Goal: Navigation & Orientation: Find specific page/section

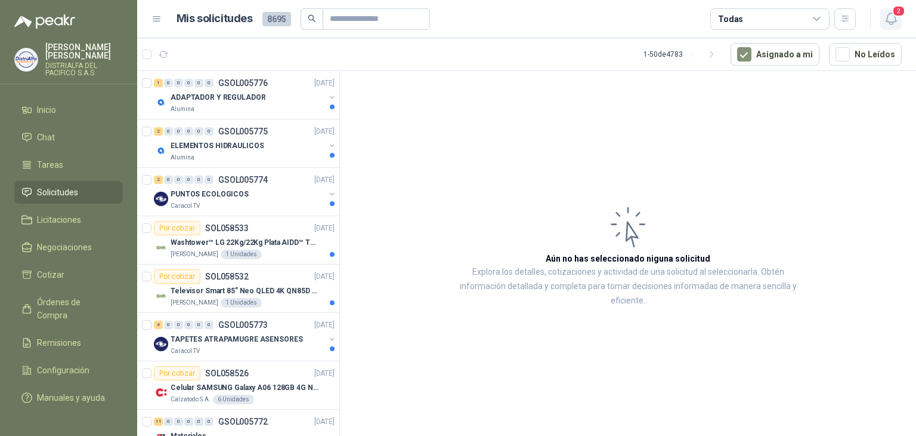
click at [887, 14] on icon "button" at bounding box center [891, 18] width 15 height 15
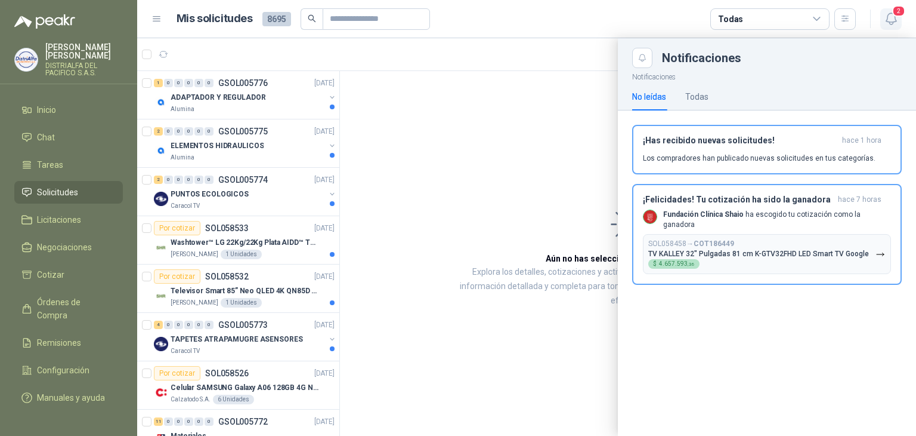
click at [887, 14] on icon "button" at bounding box center [891, 18] width 15 height 15
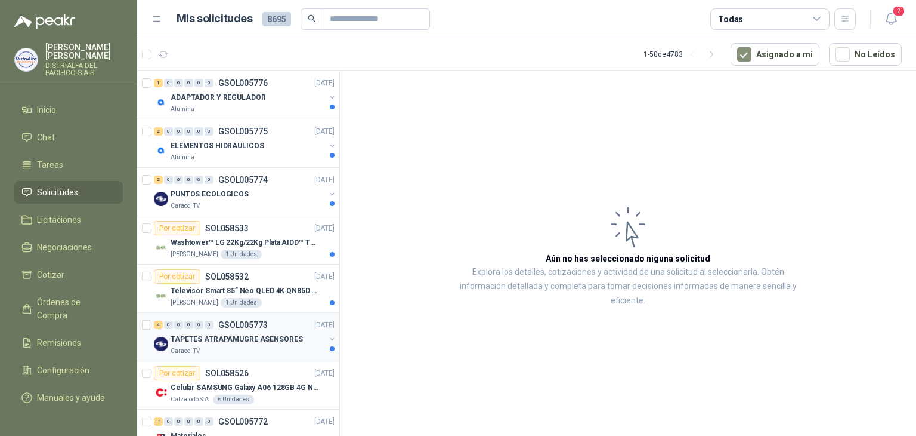
click at [260, 329] on div "4 0 0 0 0 0 GSOL005773 [DATE]" at bounding box center [245, 324] width 183 height 14
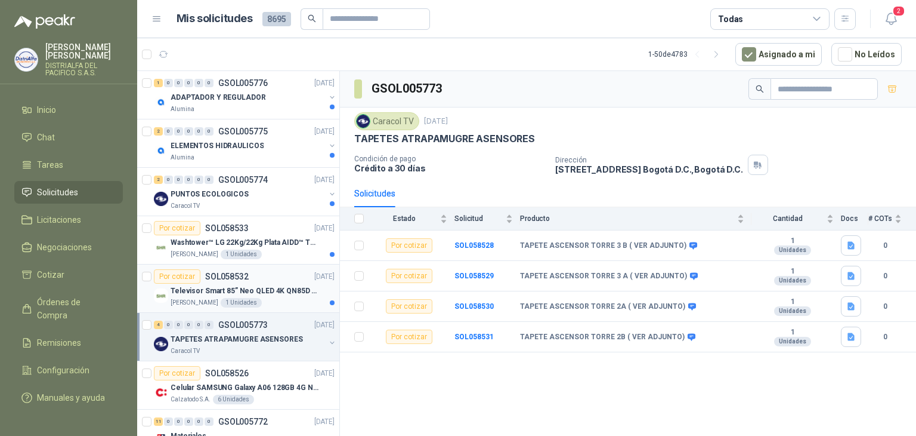
click at [273, 283] on div "Televisor Smart 85” Neo QLED 4K QN85D (QN85QN85DBKXZL)" at bounding box center [253, 290] width 164 height 14
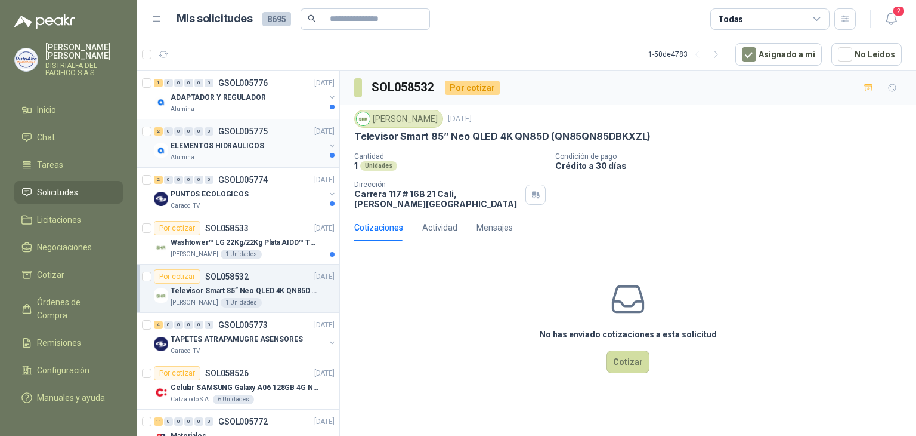
click at [268, 157] on div "Alumina" at bounding box center [248, 158] width 155 height 10
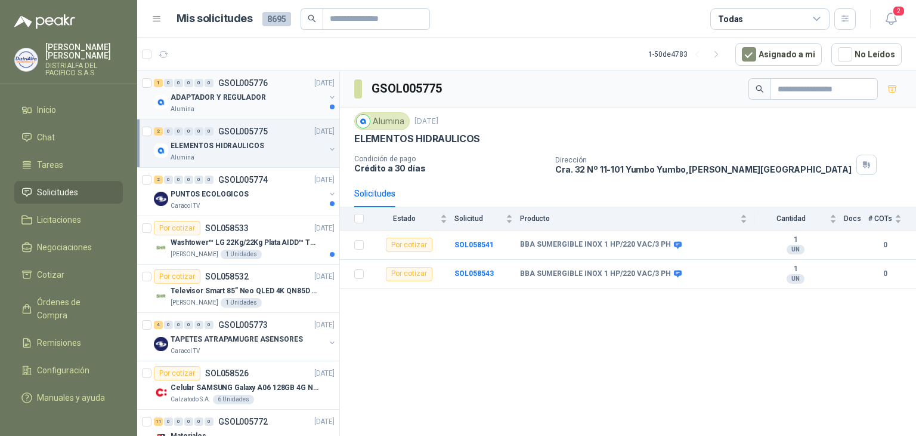
click at [282, 100] on div "ADAPTADOR Y REGULADOR" at bounding box center [248, 97] width 155 height 14
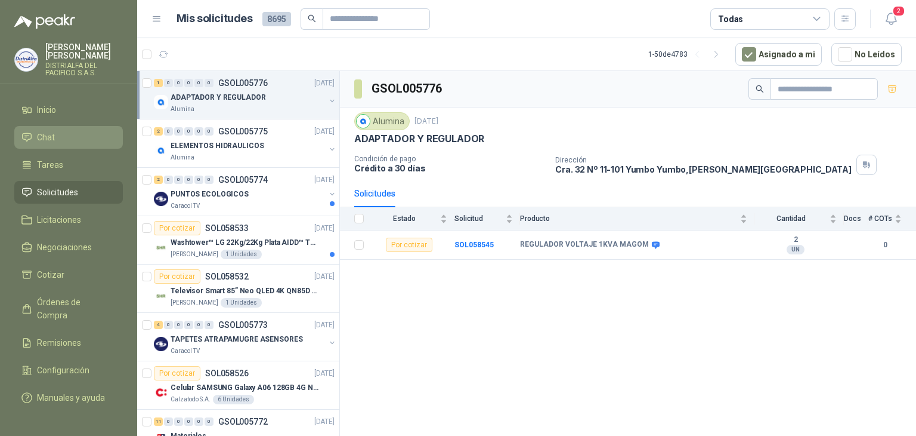
click at [55, 146] on link "Chat" at bounding box center [68, 137] width 109 height 23
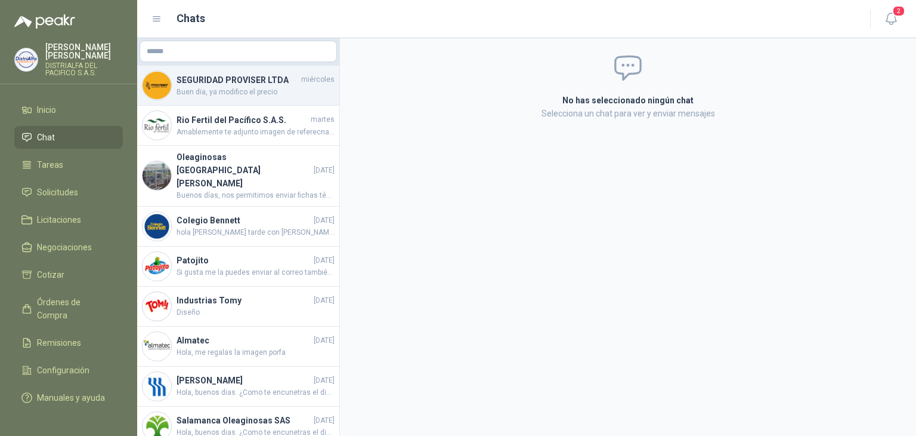
click at [189, 89] on span "Buen dia, ya modifico el precio" at bounding box center [256, 92] width 158 height 11
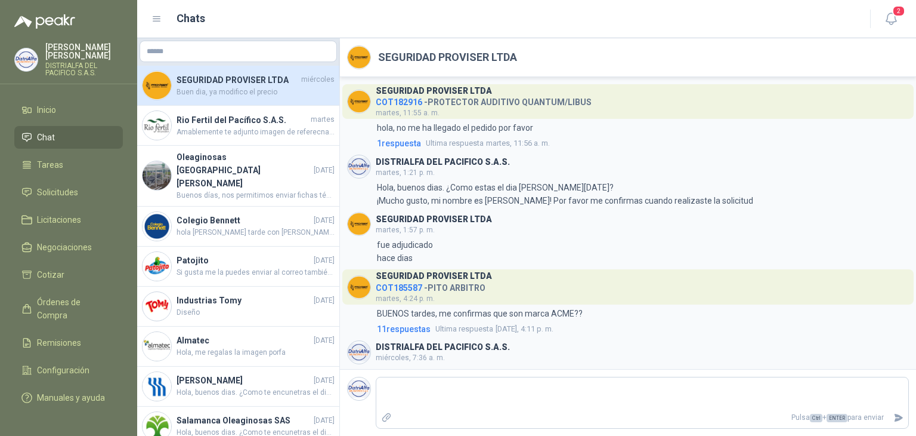
scroll to position [146, 0]
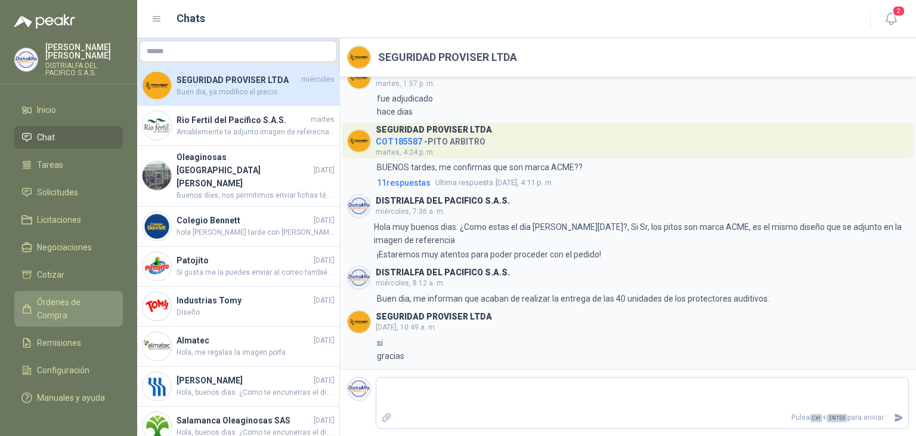
click at [62, 306] on span "Órdenes de Compra" at bounding box center [74, 308] width 75 height 26
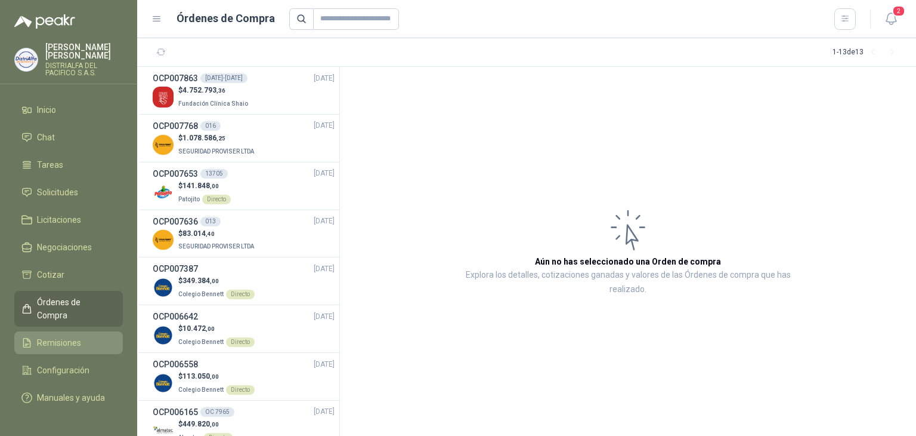
click at [51, 336] on span "Remisiones" at bounding box center [59, 342] width 44 height 13
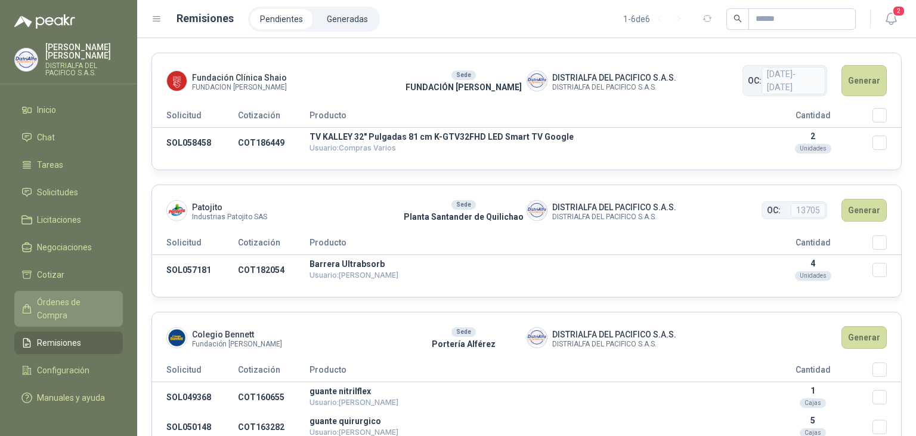
click at [66, 302] on span "Órdenes de Compra" at bounding box center [74, 308] width 75 height 26
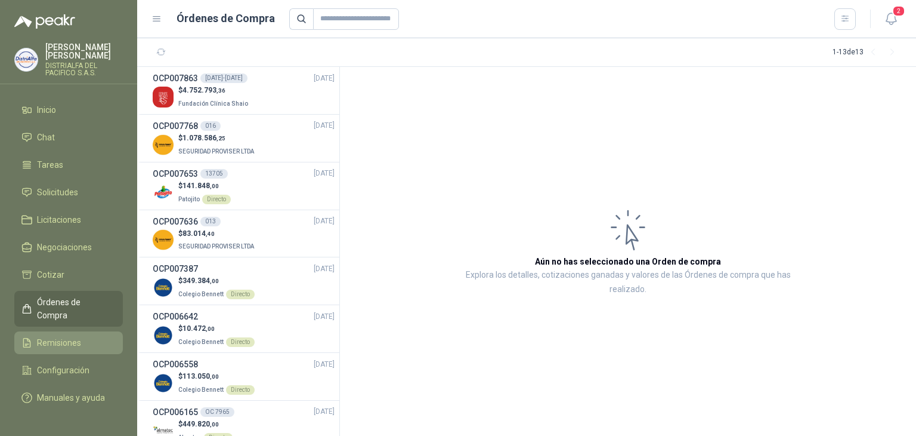
click at [83, 336] on li "Remisiones" at bounding box center [68, 342] width 94 height 13
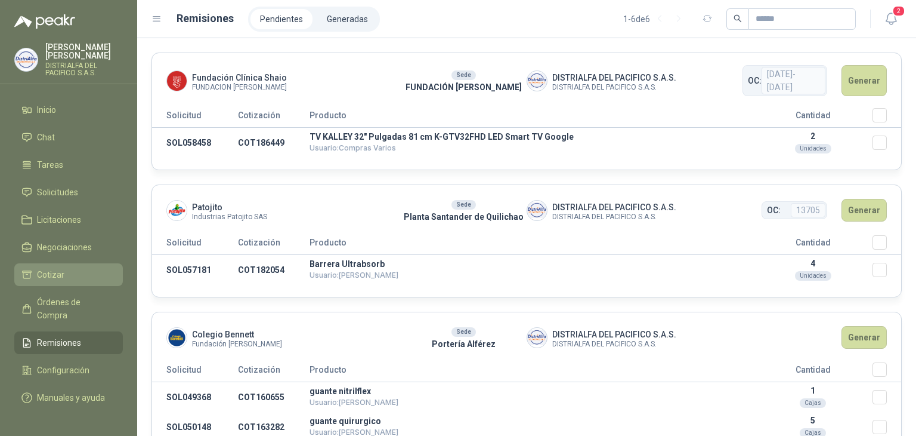
click at [81, 273] on li "Cotizar" at bounding box center [68, 274] width 94 height 13
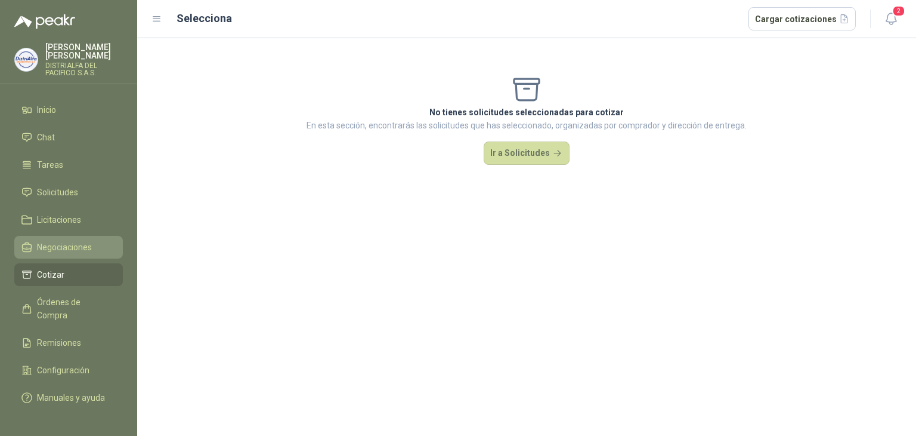
click at [87, 244] on span "Negociaciones" at bounding box center [64, 246] width 55 height 13
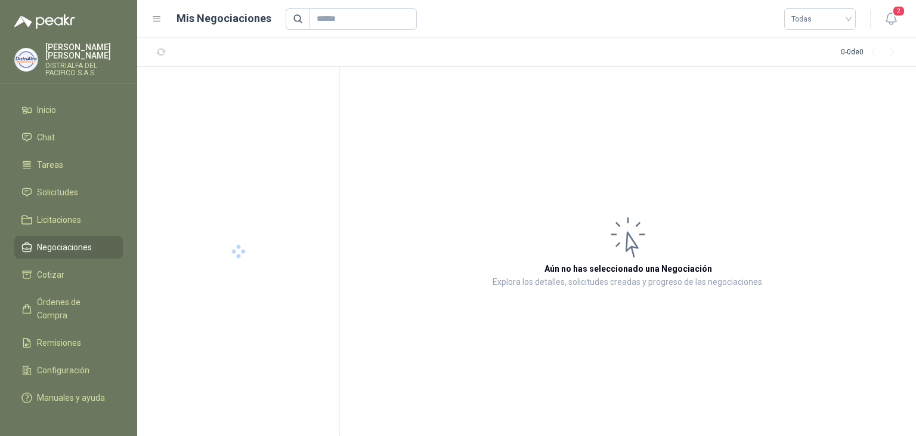
click at [87, 244] on span "Negociaciones" at bounding box center [64, 246] width 55 height 13
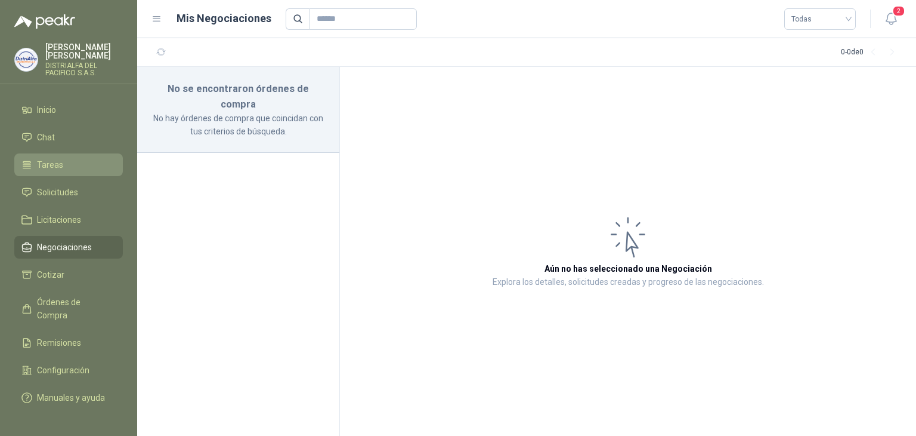
click at [60, 153] on link "Tareas" at bounding box center [68, 164] width 109 height 23
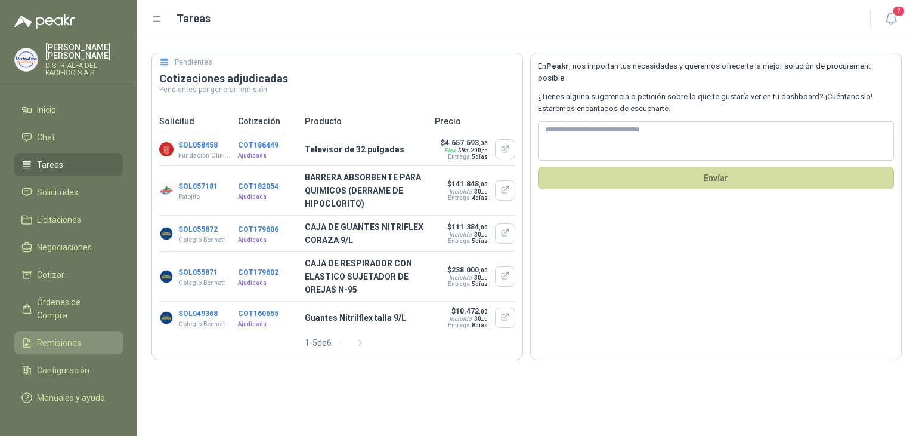
click at [81, 338] on link "Remisiones" at bounding box center [68, 342] width 109 height 23
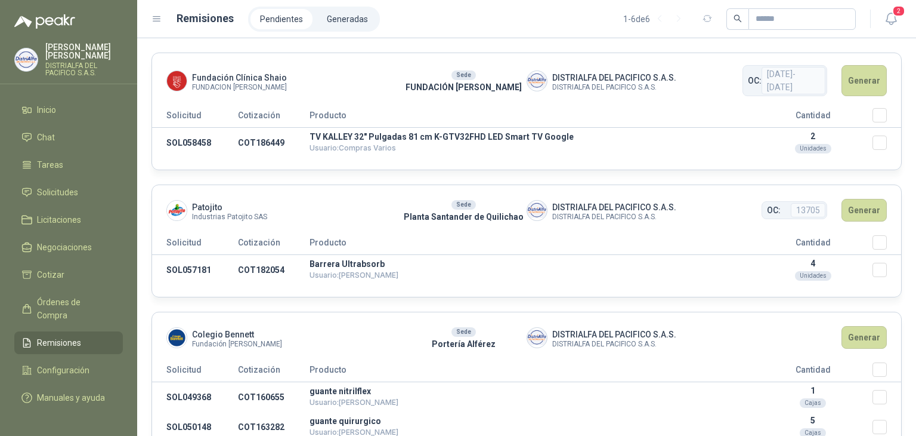
click at [343, 31] on ul "Pendientes Generadas" at bounding box center [314, 19] width 132 height 25
click at [346, 24] on li "Generadas" at bounding box center [347, 19] width 60 height 20
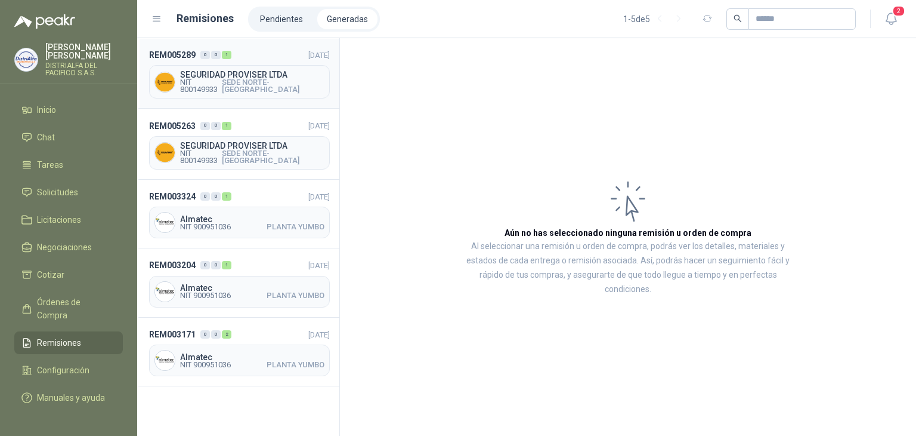
click at [282, 79] on span "SEGURIDAD PROVISER LTDA" at bounding box center [252, 74] width 144 height 8
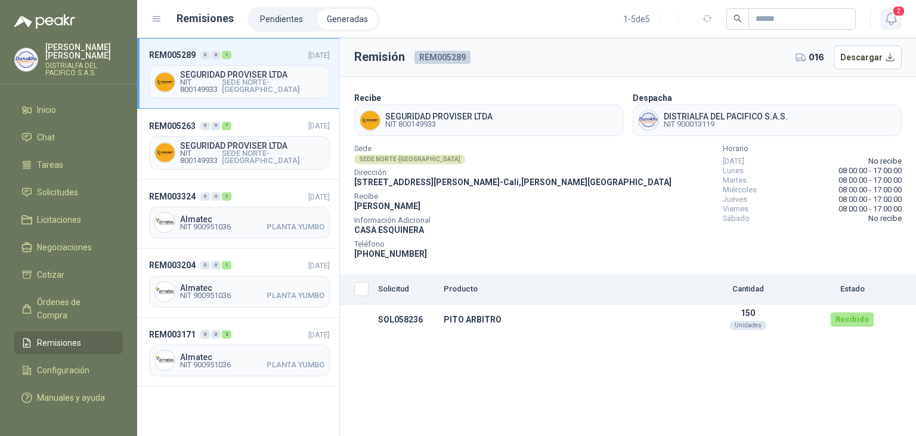
click at [887, 18] on icon "button" at bounding box center [891, 18] width 15 height 15
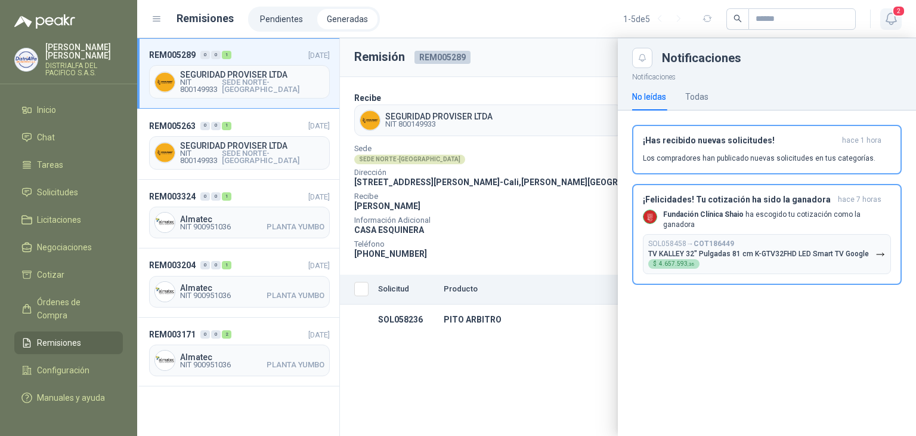
click at [887, 18] on icon "button" at bounding box center [891, 18] width 15 height 15
